Goal: Navigation & Orientation: Find specific page/section

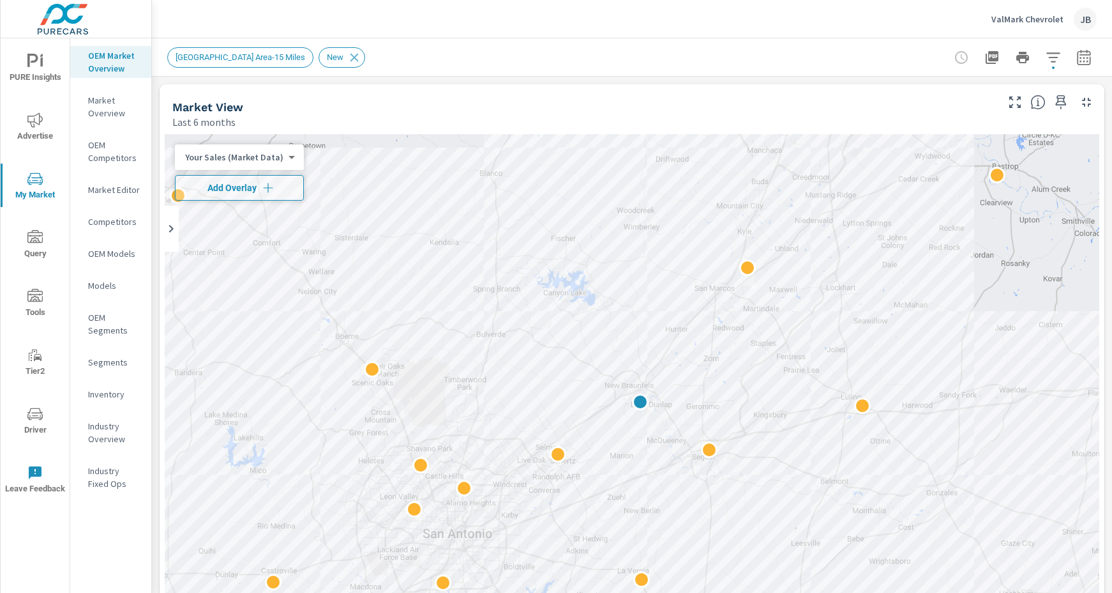
click at [1024, 19] on p "ValMark Chevrolet" at bounding box center [1028, 18] width 72 height 11
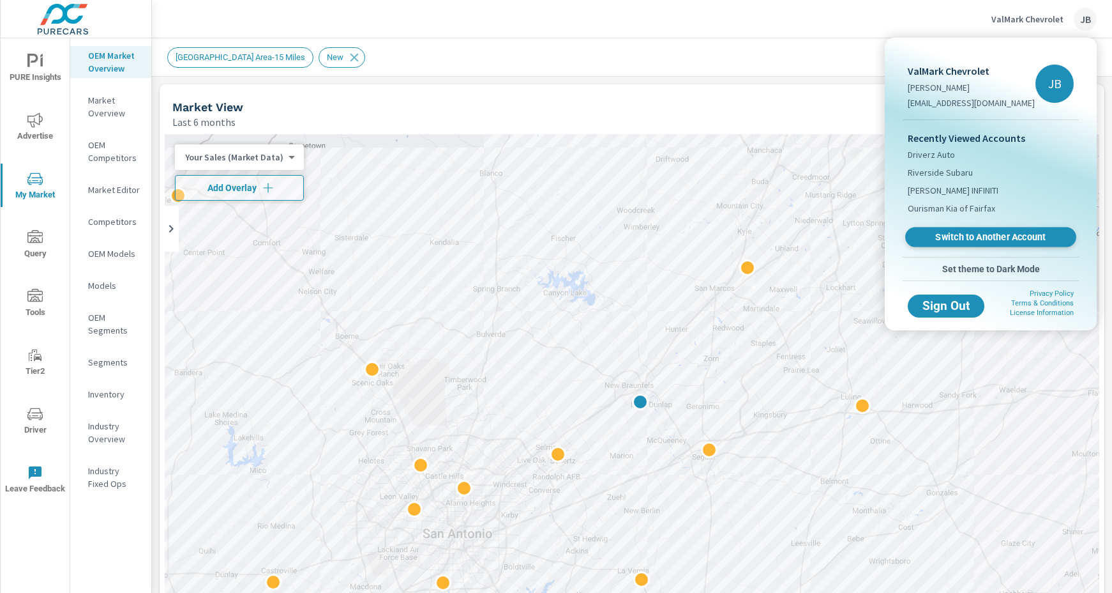
click at [969, 238] on span "Switch to Another Account" at bounding box center [990, 237] width 156 height 12
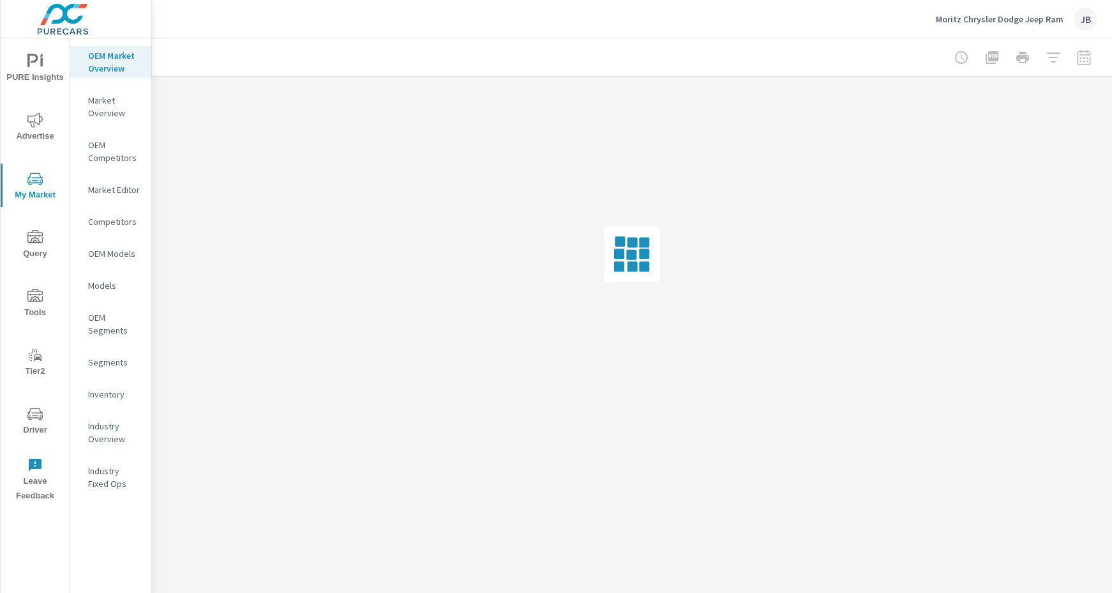
click at [27, 416] on span "Driver" at bounding box center [34, 421] width 61 height 31
